Goal: Ask a question: Seek information or help from site administrators or community

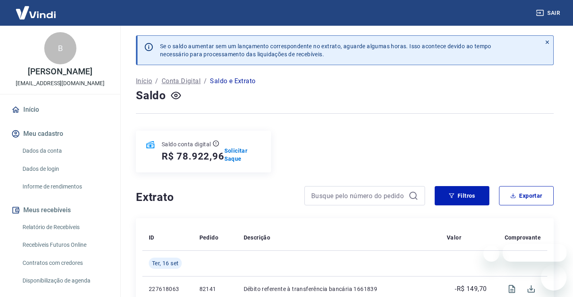
click at [176, 96] on icon "button" at bounding box center [176, 95] width 10 height 10
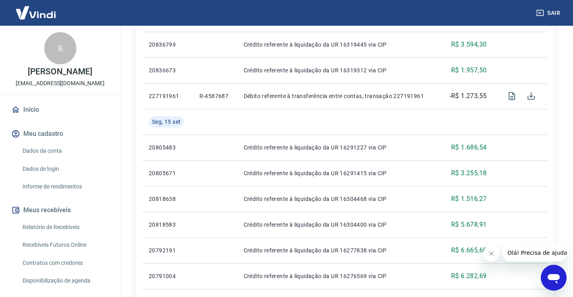
scroll to position [121, 0]
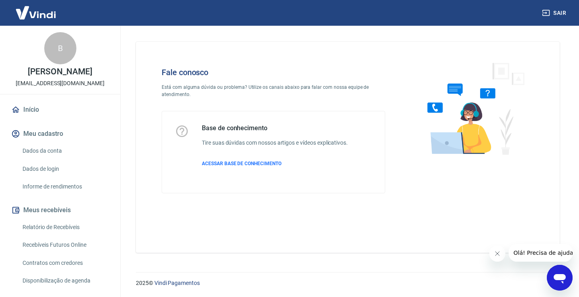
click at [558, 281] on icon "Abrir janela de mensagens" at bounding box center [560, 278] width 14 height 14
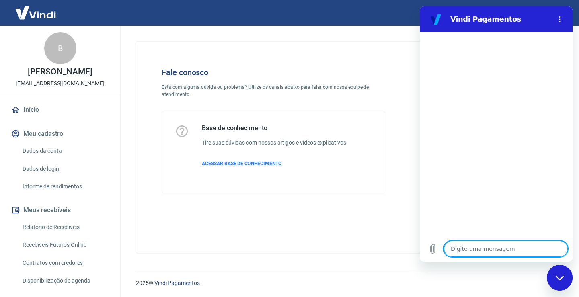
click at [495, 249] on textarea at bounding box center [506, 249] width 124 height 16
type textarea "b"
type textarea "x"
type textarea "bo"
type textarea "x"
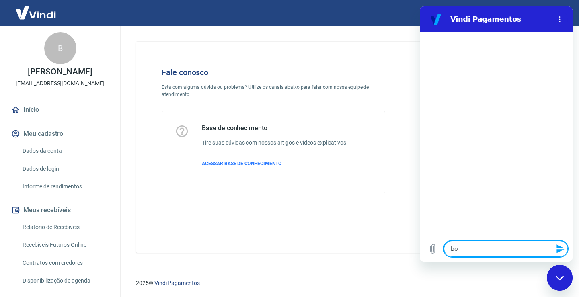
type textarea "boa"
type textarea "x"
type textarea "boa"
type textarea "x"
type textarea "boa t"
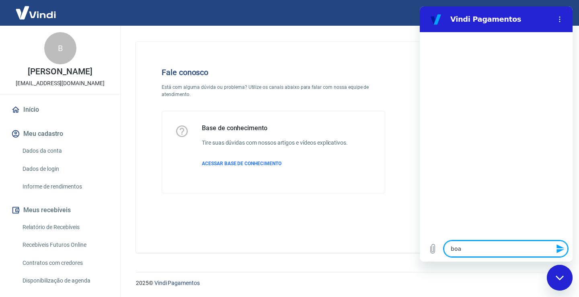
type textarea "x"
type textarea "boa ta"
type textarea "x"
type textarea "boa tar"
type textarea "x"
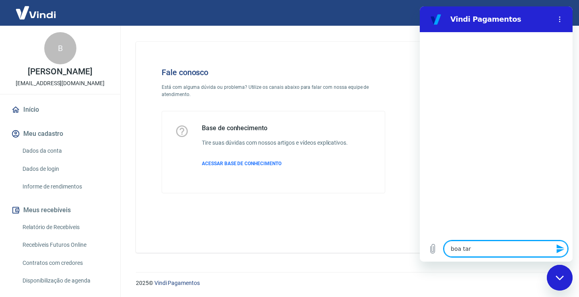
type textarea "boa tard"
type textarea "x"
type textarea "boa tarde"
type textarea "x"
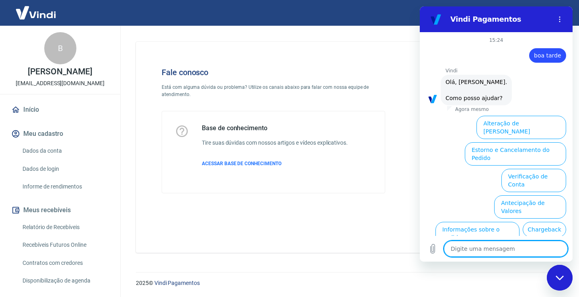
scroll to position [53, 0]
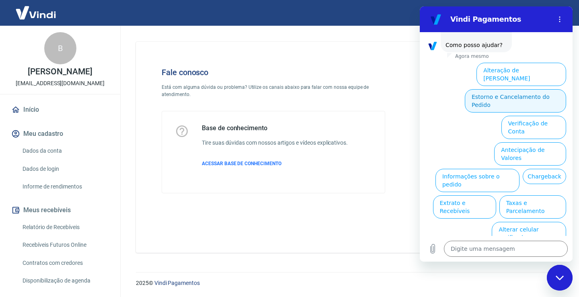
click at [521, 94] on button "Estorno e Cancelamento do Pedido" at bounding box center [515, 100] width 101 height 23
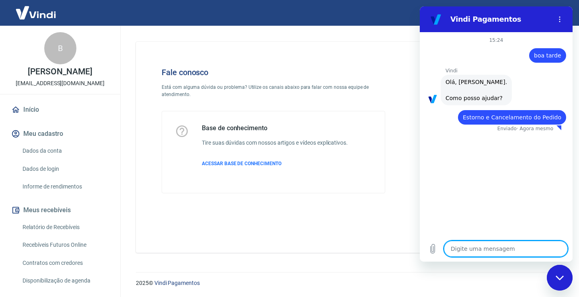
type textarea "x"
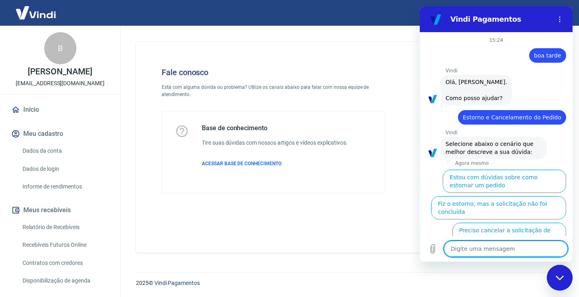
scroll to position [76, 0]
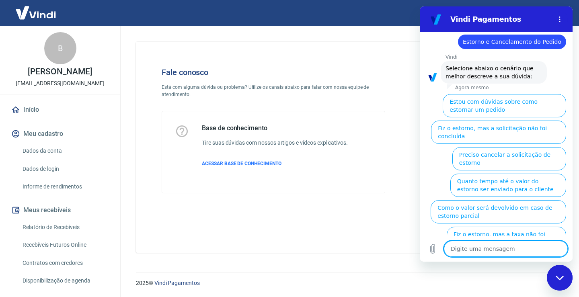
click at [495, 248] on textarea at bounding box center [506, 249] width 124 height 16
type textarea "o"
type textarea "x"
type textarea "oi"
type textarea "x"
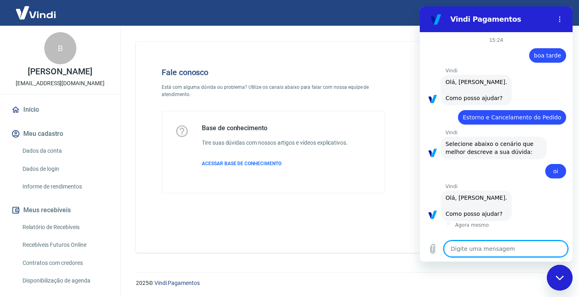
scroll to position [177, 0]
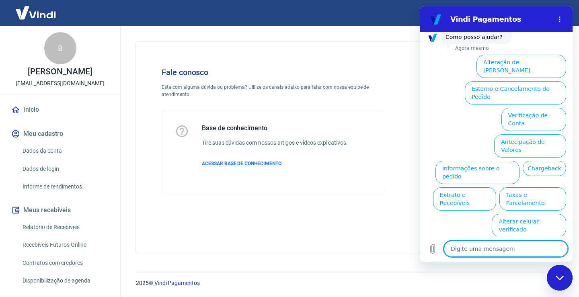
click at [520, 161] on button "Informações sobre o pedido" at bounding box center [478, 172] width 84 height 23
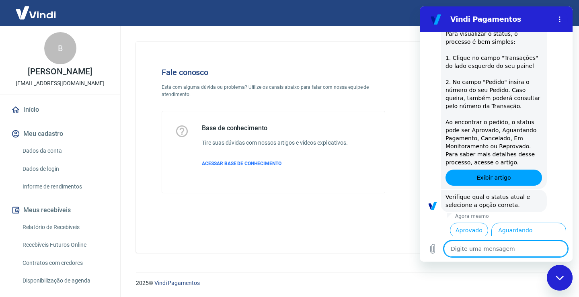
scroll to position [315, 0]
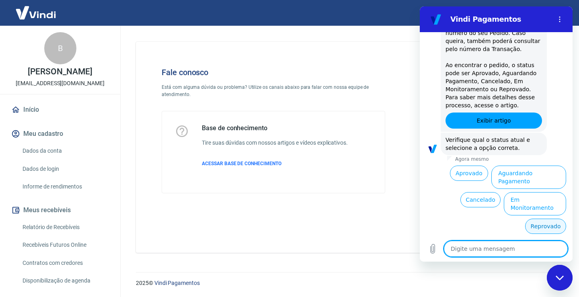
click at [541, 229] on button "Reprovado" at bounding box center [545, 226] width 41 height 15
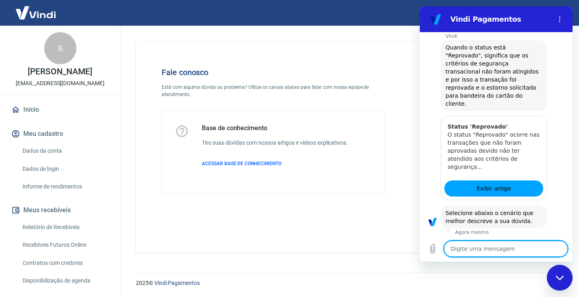
scroll to position [535, 0]
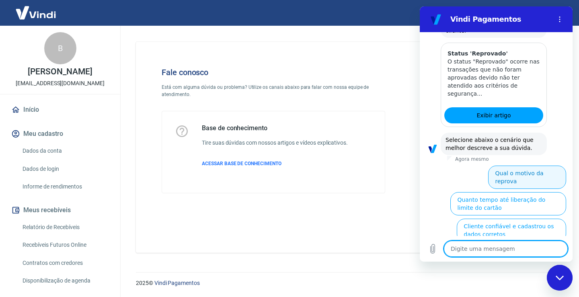
click at [533, 175] on button "Qual o motivo da reprova" at bounding box center [527, 177] width 78 height 23
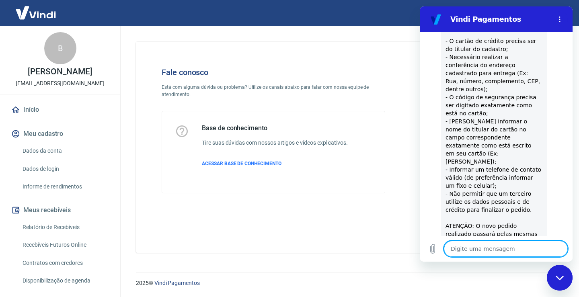
scroll to position [800, 0]
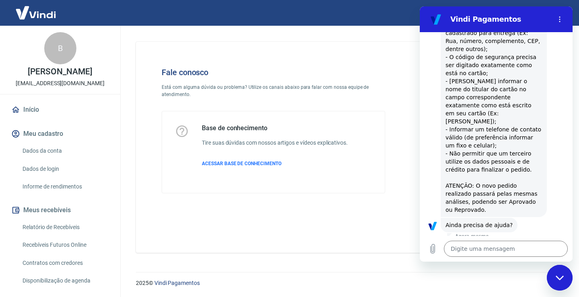
click at [551, 243] on button "Não" at bounding box center [554, 250] width 25 height 15
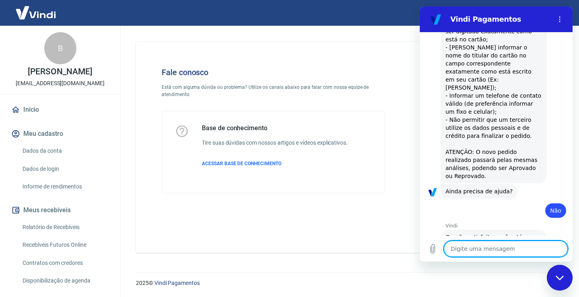
scroll to position [873, 0]
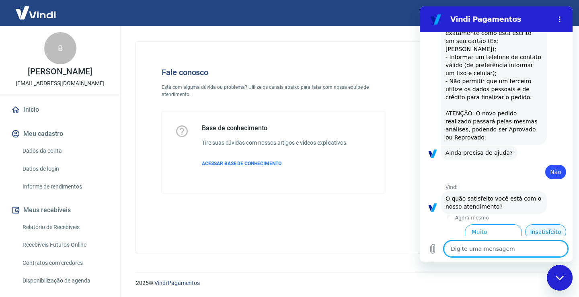
click at [530, 224] on button "Insatisfeito" at bounding box center [545, 231] width 41 height 15
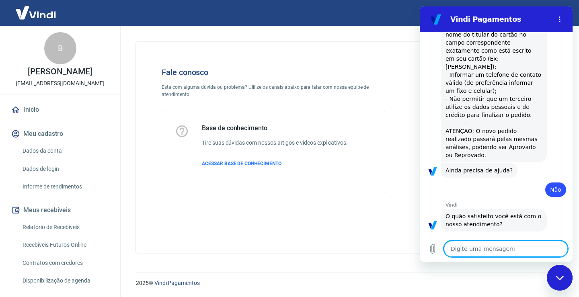
type textarea "x"
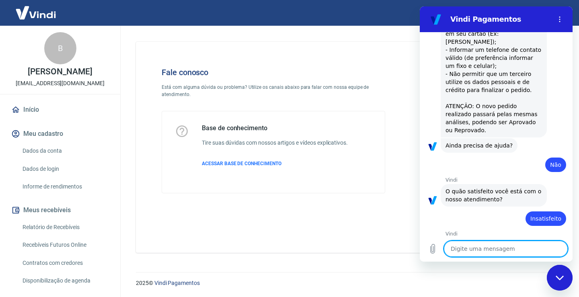
scroll to position [882, 0]
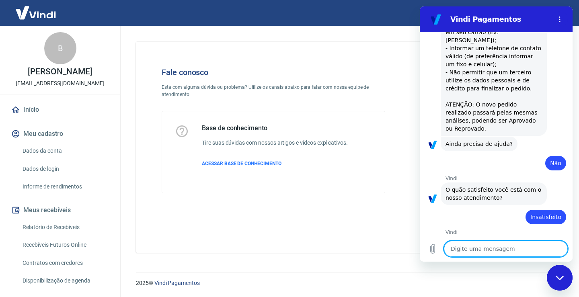
click at [500, 248] on textarea at bounding box center [506, 249] width 124 height 16
type textarea "q"
type textarea "x"
type textarea "qu"
type textarea "x"
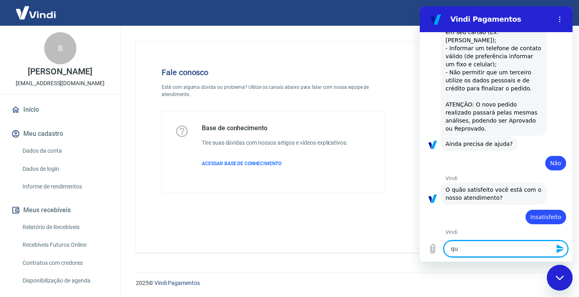
type textarea "que"
type textarea "x"
type textarea "quer"
type textarea "x"
type textarea "queri"
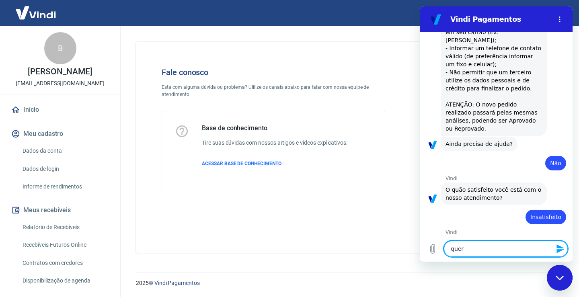
type textarea "x"
type textarea "queria"
type textarea "x"
type textarea "queria"
type textarea "x"
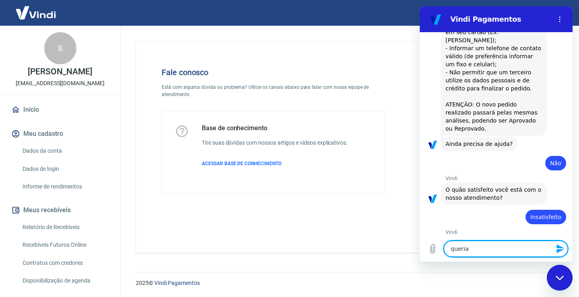
type textarea "queria f"
type textarea "x"
type textarea "queria fa"
type textarea "x"
type textarea "queria fal"
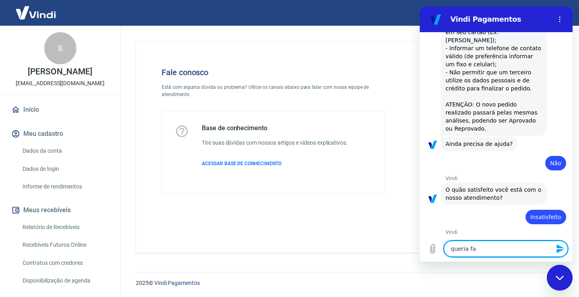
type textarea "x"
type textarea "queria fala"
type textarea "x"
type textarea "queria falar"
type textarea "x"
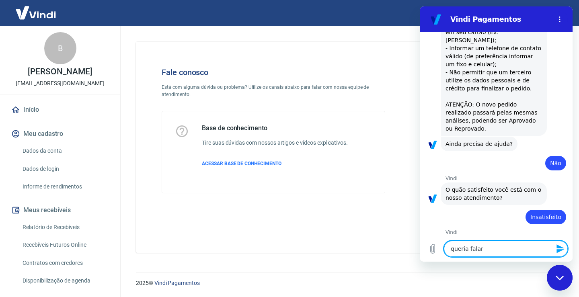
type textarea "queria falar"
type textarea "x"
type textarea "queria falar c"
type textarea "x"
type textarea "queria falar co"
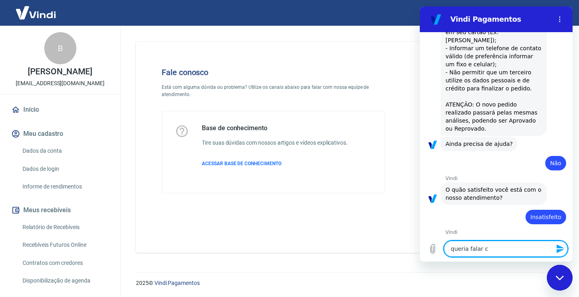
type textarea "x"
type textarea "queria falar com"
type textarea "x"
type textarea "queria falar coms"
type textarea "x"
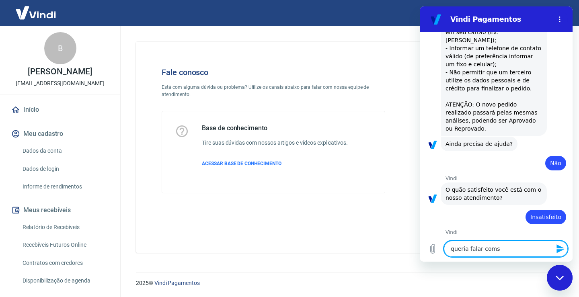
type textarea "queria falar comsu"
type textarea "x"
type textarea "queria falar comsup"
type textarea "x"
type textarea "queria falar comsupo"
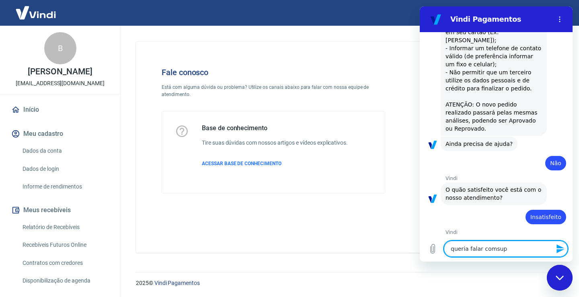
type textarea "x"
type textarea "queria falar comsupor"
type textarea "x"
type textarea "queria falar comsuport"
type textarea "x"
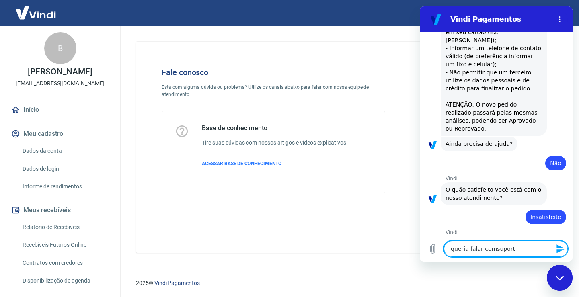
type textarea "queria falar comsuporte"
type textarea "x"
click at [494, 250] on textarea "queria falar comsuporte" at bounding box center [506, 249] width 124 height 16
click at [493, 249] on textarea "queria falar comsuporte" at bounding box center [506, 249] width 124 height 16
click at [492, 249] on textarea "queria falar comsuporte" at bounding box center [506, 249] width 124 height 16
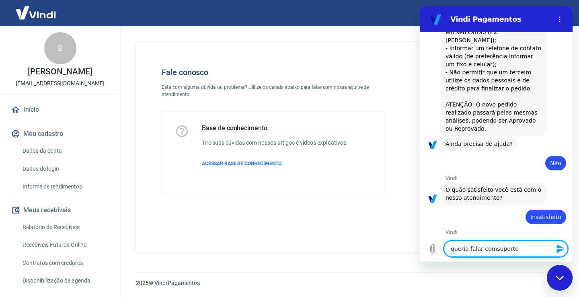
type textarea "queria falar com suporte"
type textarea "x"
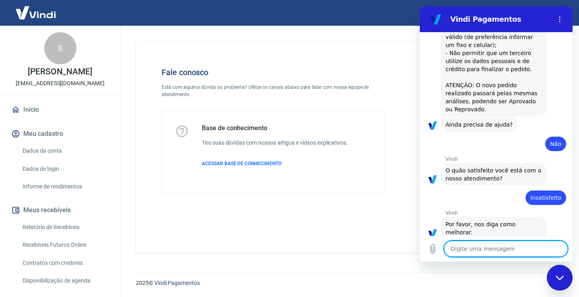
type textarea "x"
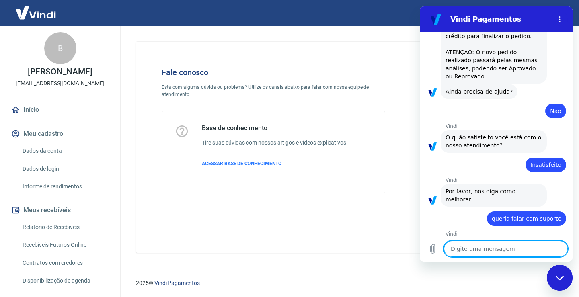
scroll to position [935, 0]
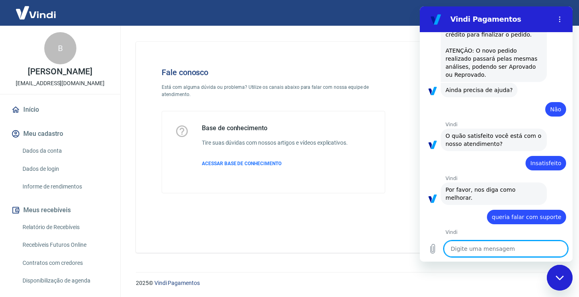
click at [501, 251] on textarea at bounding box center [506, 249] width 124 height 16
click at [495, 249] on textarea at bounding box center [506, 249] width 124 height 16
type textarea "o"
type textarea "x"
type textarea "oi"
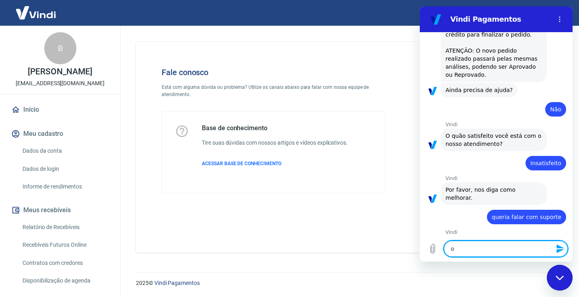
type textarea "x"
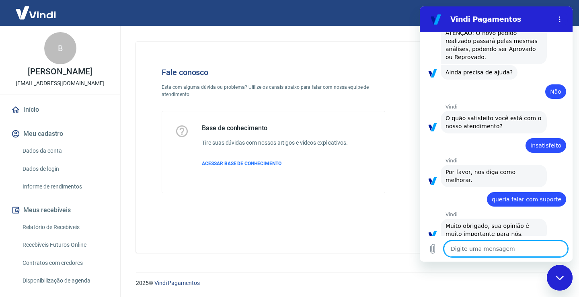
scroll to position [955, 0]
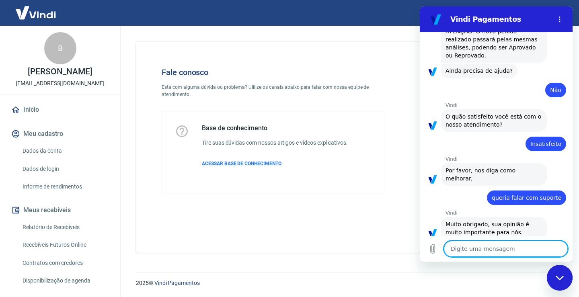
click at [494, 249] on textarea at bounding box center [506, 249] width 124 height 16
type textarea "x"
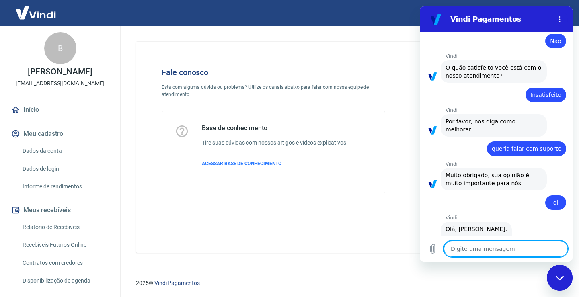
scroll to position [1172, 0]
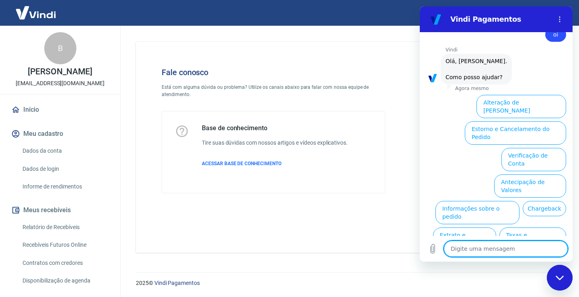
click at [495, 251] on textarea at bounding box center [506, 249] width 124 height 16
type textarea "f"
type textarea "x"
type textarea "fa"
type textarea "x"
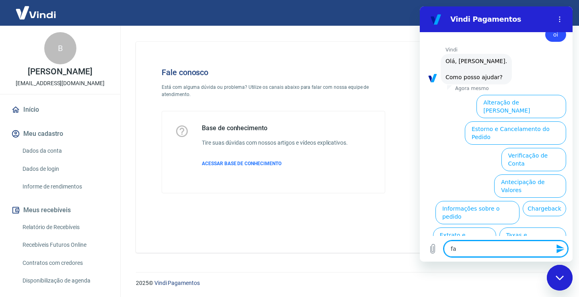
type textarea "fal"
type textarea "x"
type textarea "fala"
type textarea "x"
type textarea "falar"
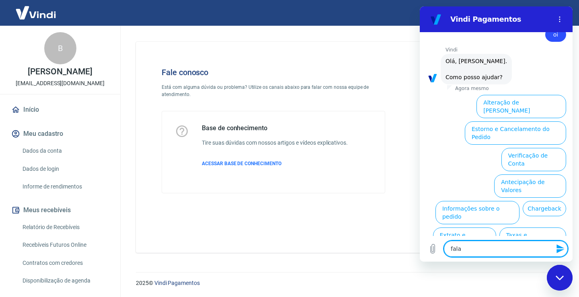
type textarea "x"
type textarea "falar"
type textarea "x"
type textarea "falar c"
type textarea "x"
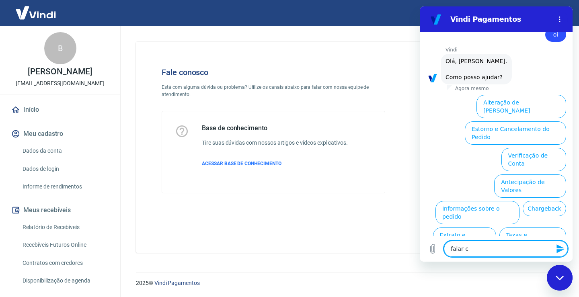
type textarea "falar co"
type textarea "x"
type textarea "falar com"
type textarea "x"
type textarea "falar com"
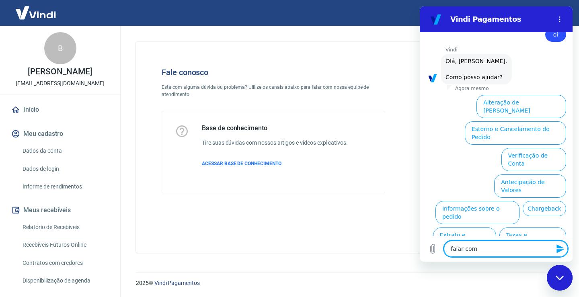
type textarea "x"
type textarea "falar com s"
type textarea "x"
type textarea "falar com"
type textarea "x"
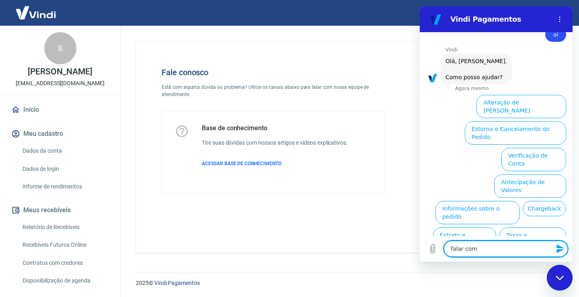
type textarea "falar com"
type textarea "x"
type textarea "falar com s"
type textarea "x"
type textarea "falar com su"
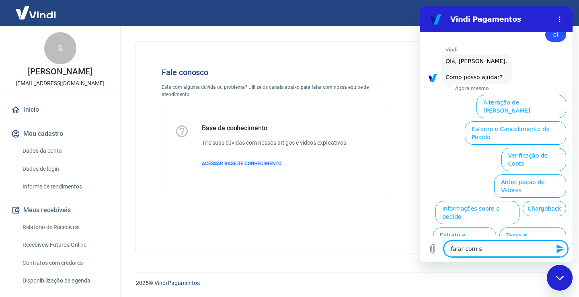
type textarea "x"
type textarea "falar com sup"
type textarea "x"
type textarea "falar com supo"
type textarea "x"
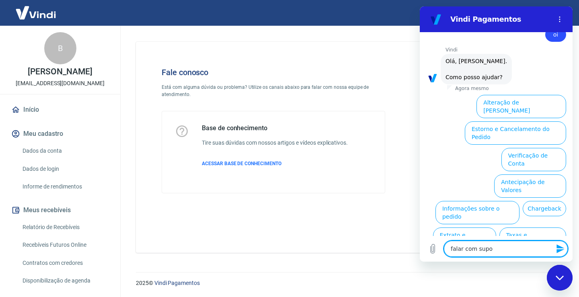
type textarea "falar com supor"
type textarea "x"
type textarea "falar com suport"
type textarea "x"
type textarea "falar com suporte"
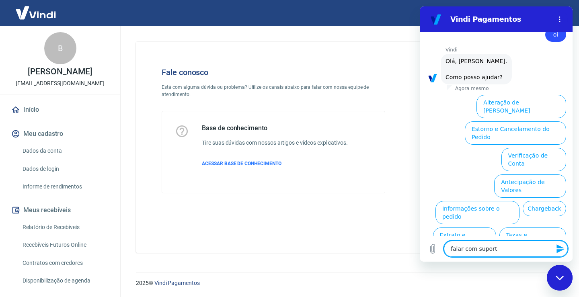
type textarea "x"
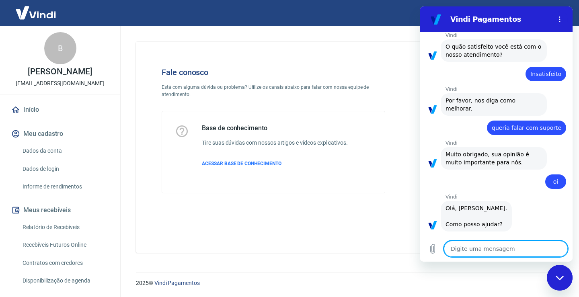
type textarea "x"
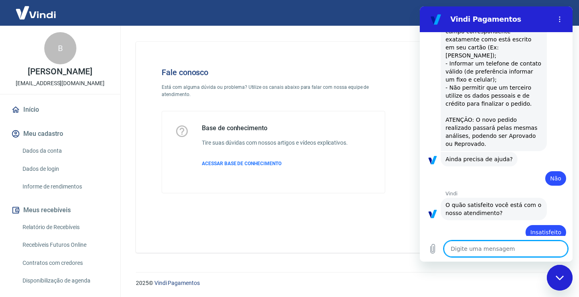
scroll to position [1067, 0]
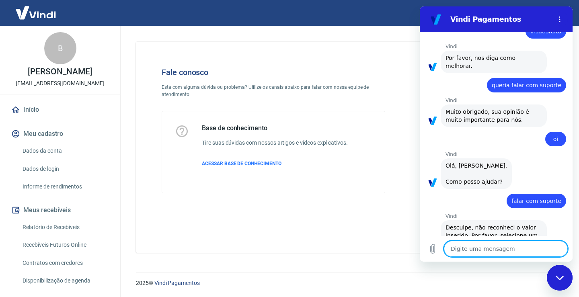
click at [483, 253] on textarea at bounding box center [506, 249] width 124 height 16
type textarea "s"
type textarea "x"
type textarea "su"
type textarea "x"
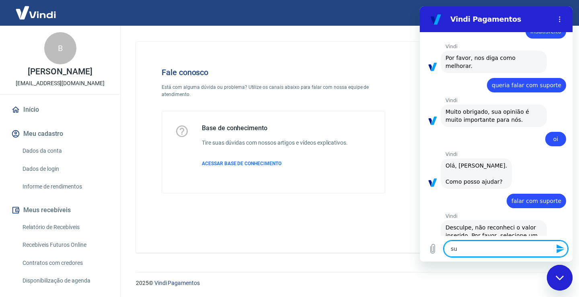
type textarea "sup"
type textarea "x"
type textarea "supo"
type textarea "x"
type textarea "supor"
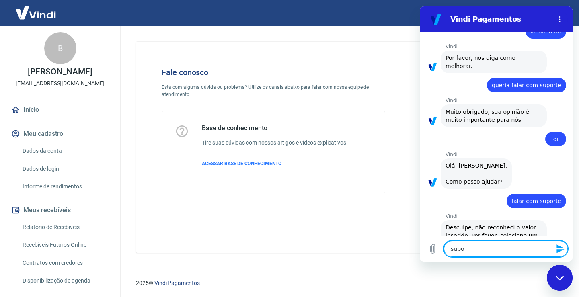
type textarea "x"
type textarea "suport"
type textarea "x"
type textarea "suporte"
type textarea "x"
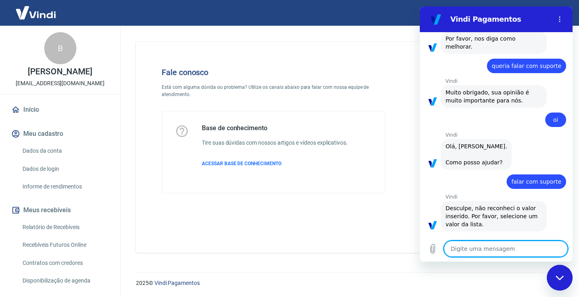
type textarea "x"
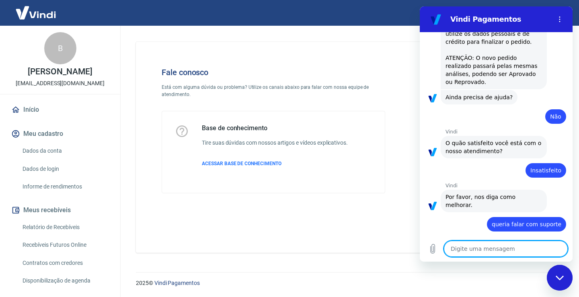
scroll to position [1129, 0]
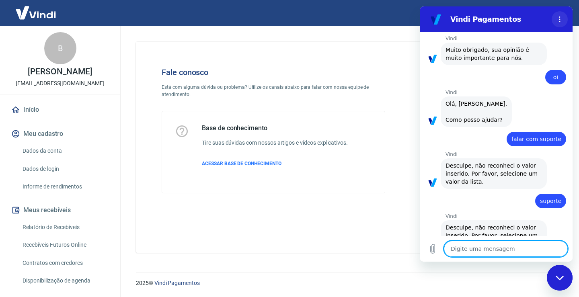
click at [559, 18] on icon "Menu de opções" at bounding box center [560, 19] width 6 height 6
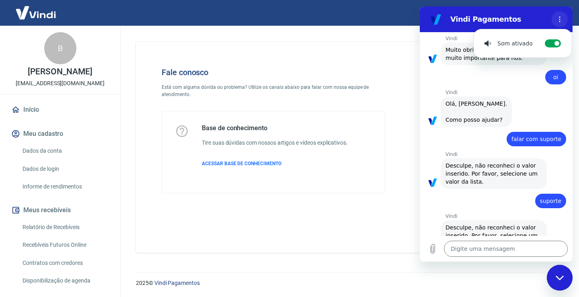
click at [559, 18] on icon "Menu de opções" at bounding box center [560, 19] width 6 height 6
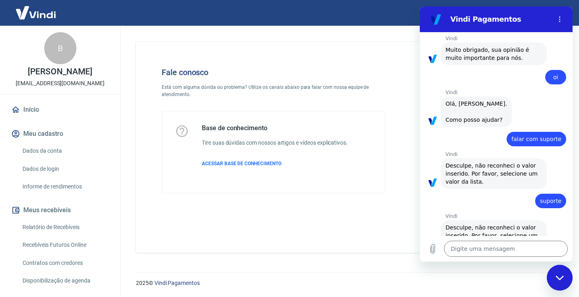
click at [562, 276] on icon "Fechar janela de mensagens" at bounding box center [560, 277] width 8 height 5
type textarea "x"
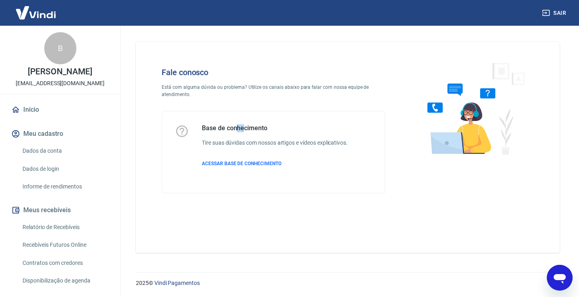
drag, startPoint x: 238, startPoint y: 128, endPoint x: 236, endPoint y: 119, distance: 9.6
click at [236, 124] on h5 "Base de conhecimento" at bounding box center [275, 128] width 146 height 8
click at [329, 224] on div "Fale conosco Está com alguma dúvida ou problema? Utilize os canais abaixo para …" at bounding box center [348, 147] width 424 height 211
